Goal: Navigation & Orientation: Find specific page/section

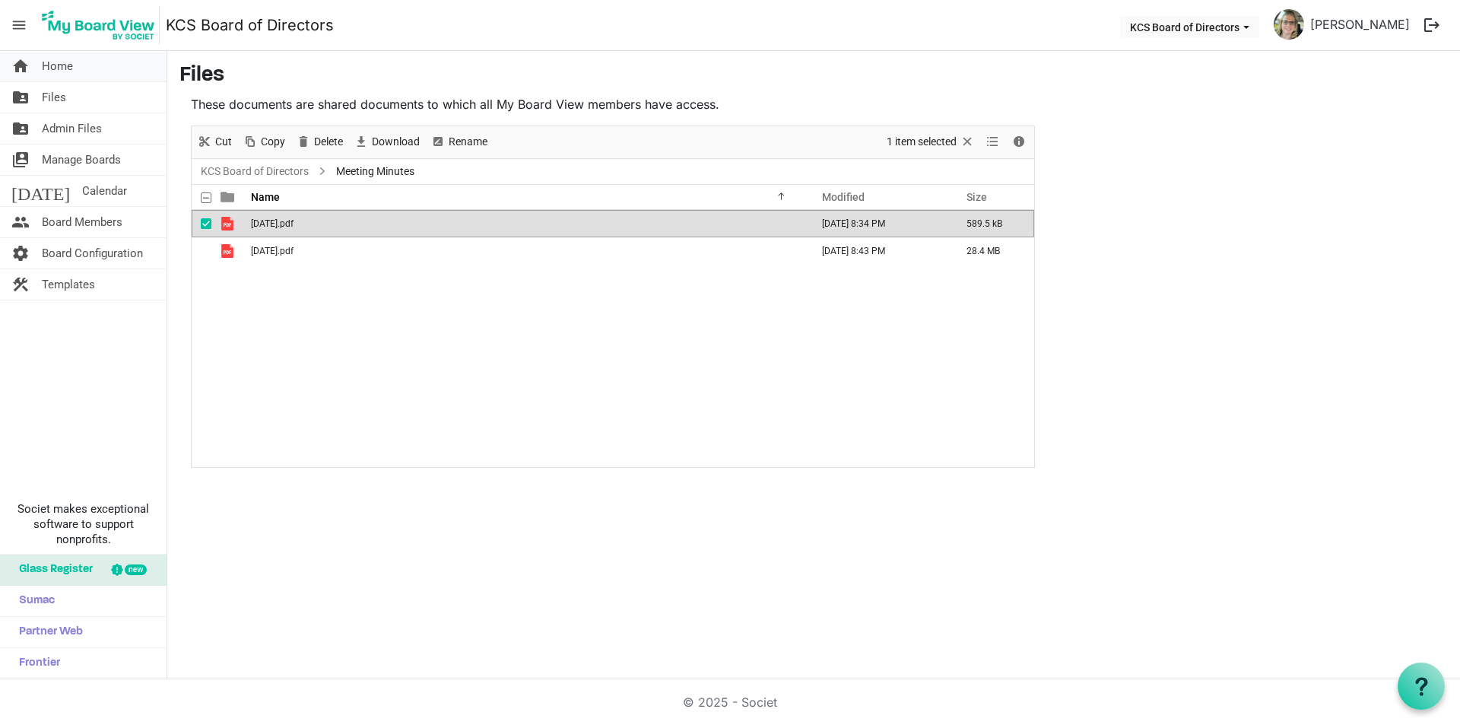
click at [45, 68] on span "Home" at bounding box center [57, 66] width 31 height 30
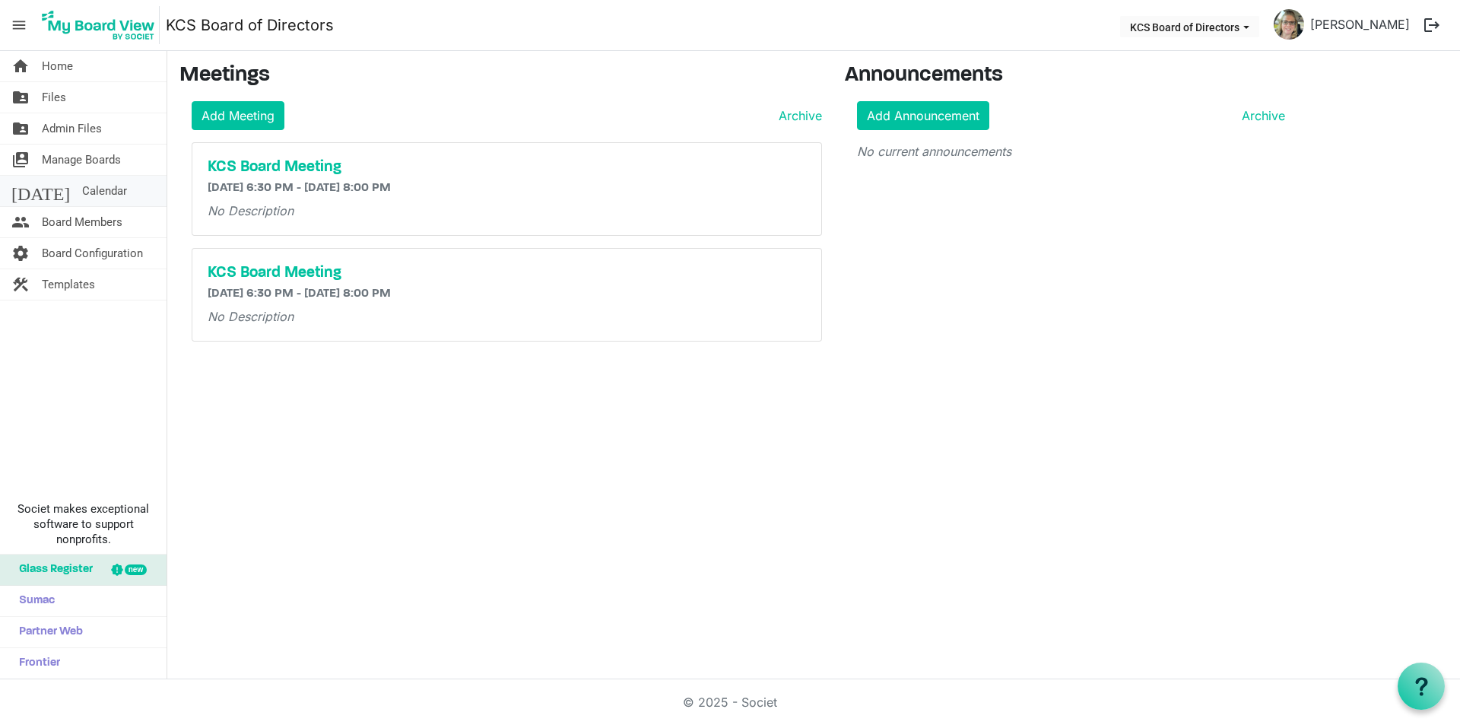
click at [82, 191] on span "Calendar" at bounding box center [104, 191] width 45 height 30
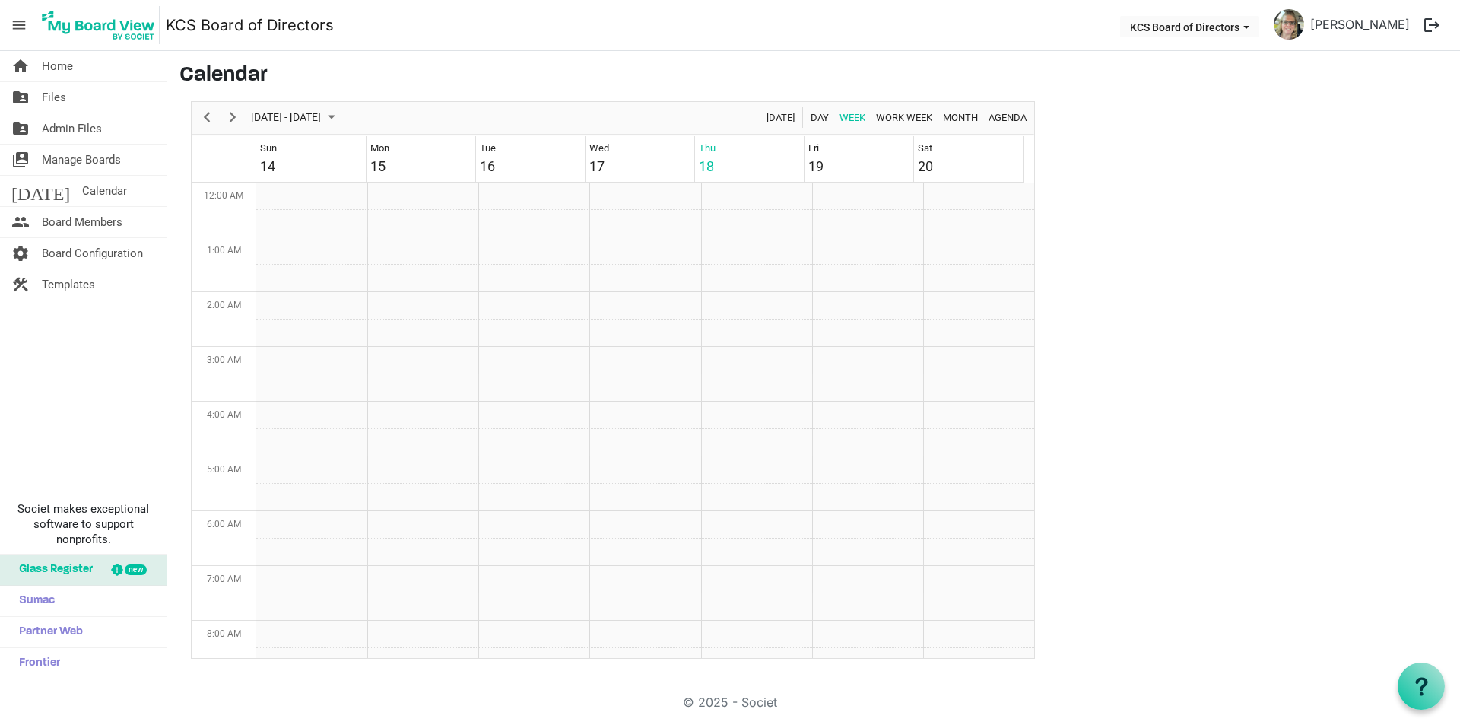
scroll to position [493, 0]
click at [46, 71] on span "Home" at bounding box center [57, 66] width 31 height 30
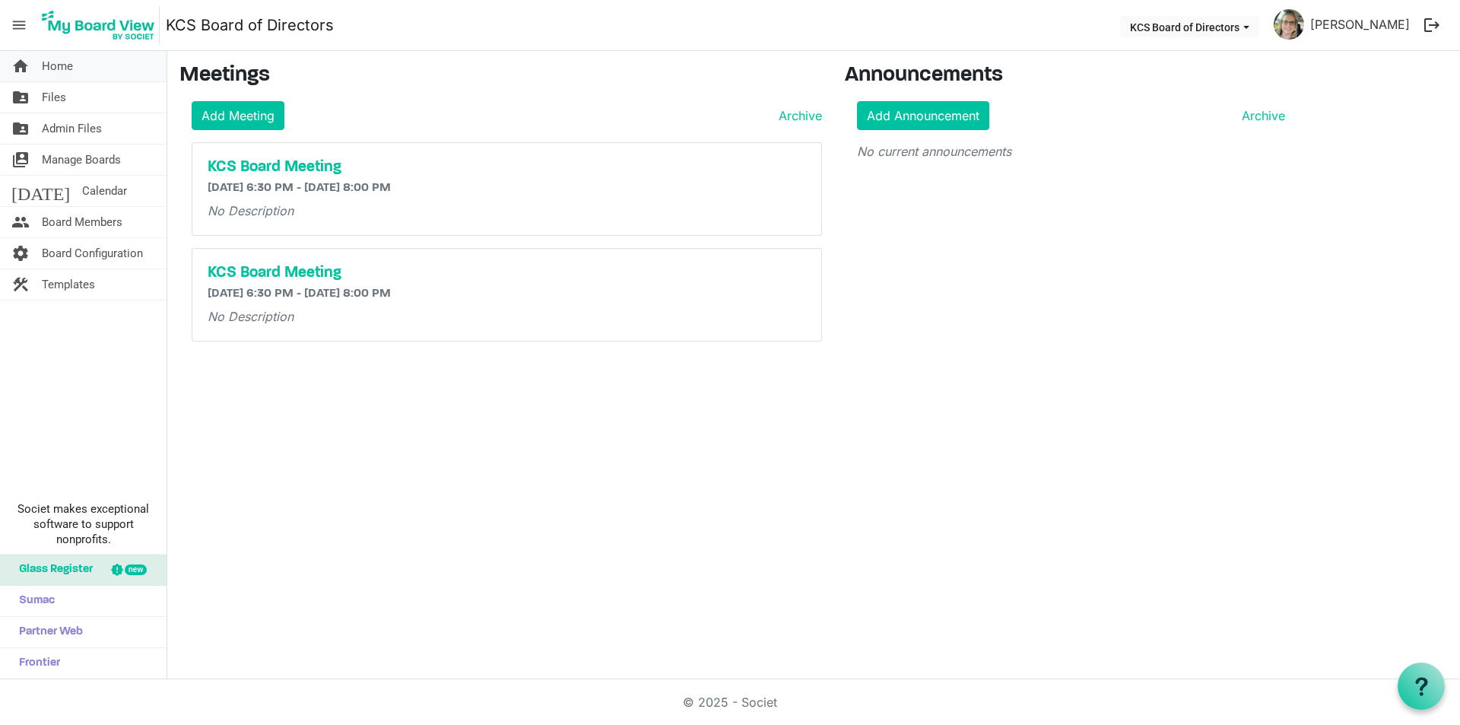
click at [55, 63] on span "Home" at bounding box center [57, 66] width 31 height 30
